Goal: Task Accomplishment & Management: Use online tool/utility

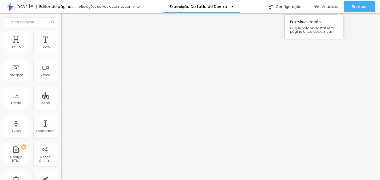
click at [323, 6] on span "Visualizar" at bounding box center [329, 7] width 17 height 4
click at [323, 5] on span "Visualizar" at bounding box center [329, 7] width 17 height 4
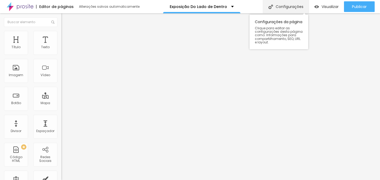
click at [287, 6] on div "Configurações" at bounding box center [286, 6] width 46 height 13
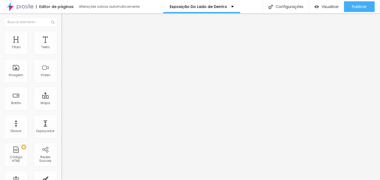
click at [93, 180] on div at bounding box center [190, 183] width 380 height 0
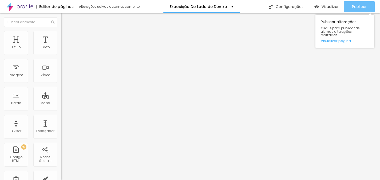
click at [358, 2] on div "Publicar" at bounding box center [359, 6] width 15 height 11
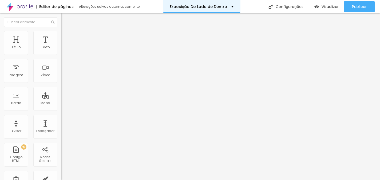
click at [230, 5] on div "Exposição Do Lado de Dentro" at bounding box center [202, 7] width 64 height 4
click at [13, 74] on div "Imagem" at bounding box center [16, 75] width 14 height 4
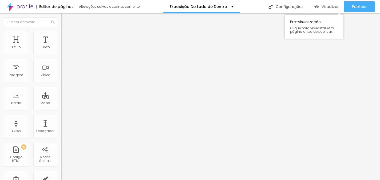
click at [331, 7] on span "Visualizar" at bounding box center [329, 7] width 17 height 4
click at [61, 35] on li "Estilo" at bounding box center [91, 33] width 61 height 5
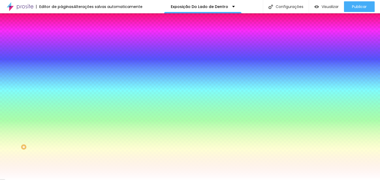
click at [66, 38] on span "Avançado" at bounding box center [75, 40] width 18 height 5
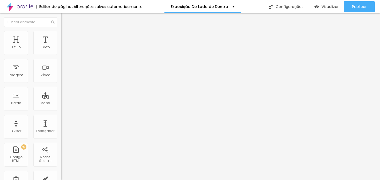
click at [66, 31] on span "Conteúdo" at bounding box center [74, 29] width 17 height 5
click at [65, 21] on img "button" at bounding box center [67, 19] width 4 height 4
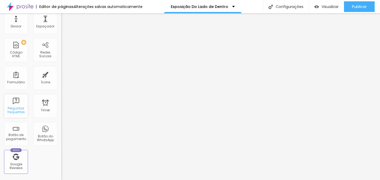
scroll to position [105, 0]
click at [19, 139] on div "Botão de pagamento" at bounding box center [15, 137] width 21 height 8
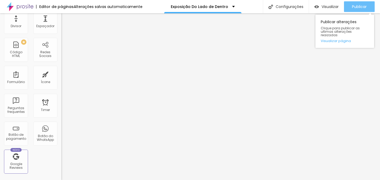
click at [361, 5] on span "Publicar" at bounding box center [359, 7] width 15 height 4
